Goal: Task Accomplishment & Management: Manage account settings

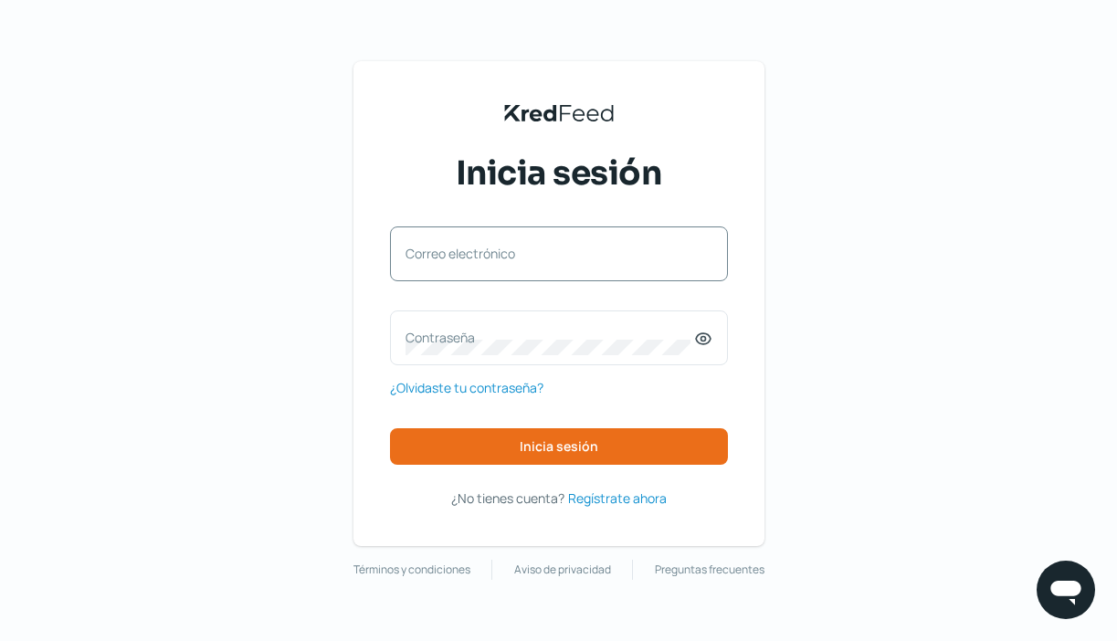
click at [484, 257] on label "Correo electrónico" at bounding box center [549, 253] width 289 height 17
click at [484, 257] on input "Correo electrónico" at bounding box center [558, 263] width 307 height 16
type input "alfonso@acsimpresores.com"
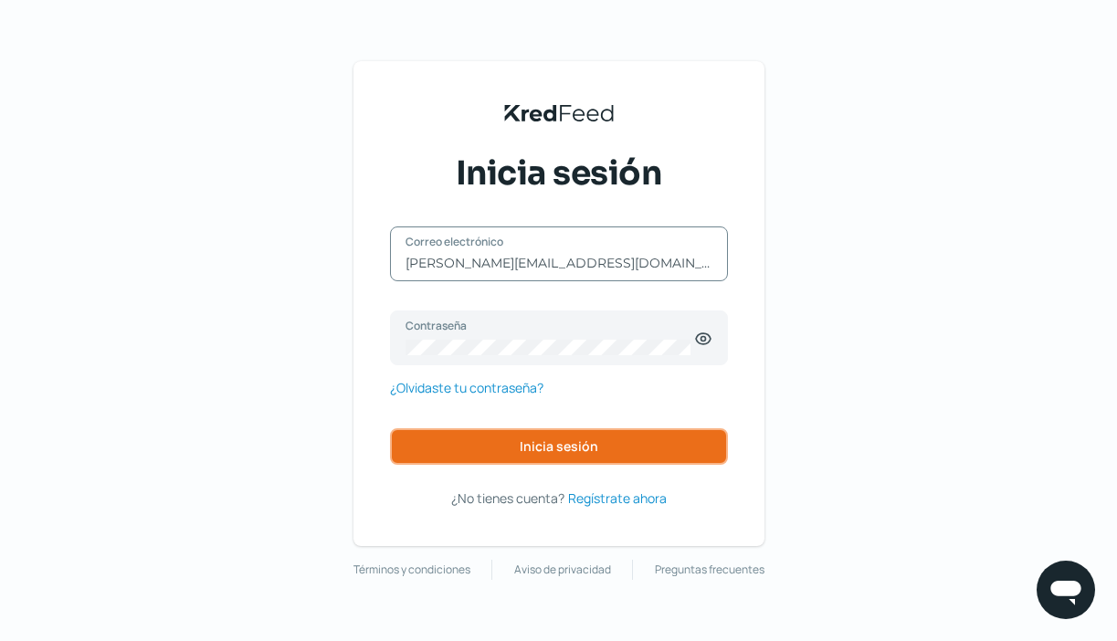
click at [548, 433] on button "Inicia sesión" at bounding box center [559, 446] width 338 height 37
